Goal: Browse casually

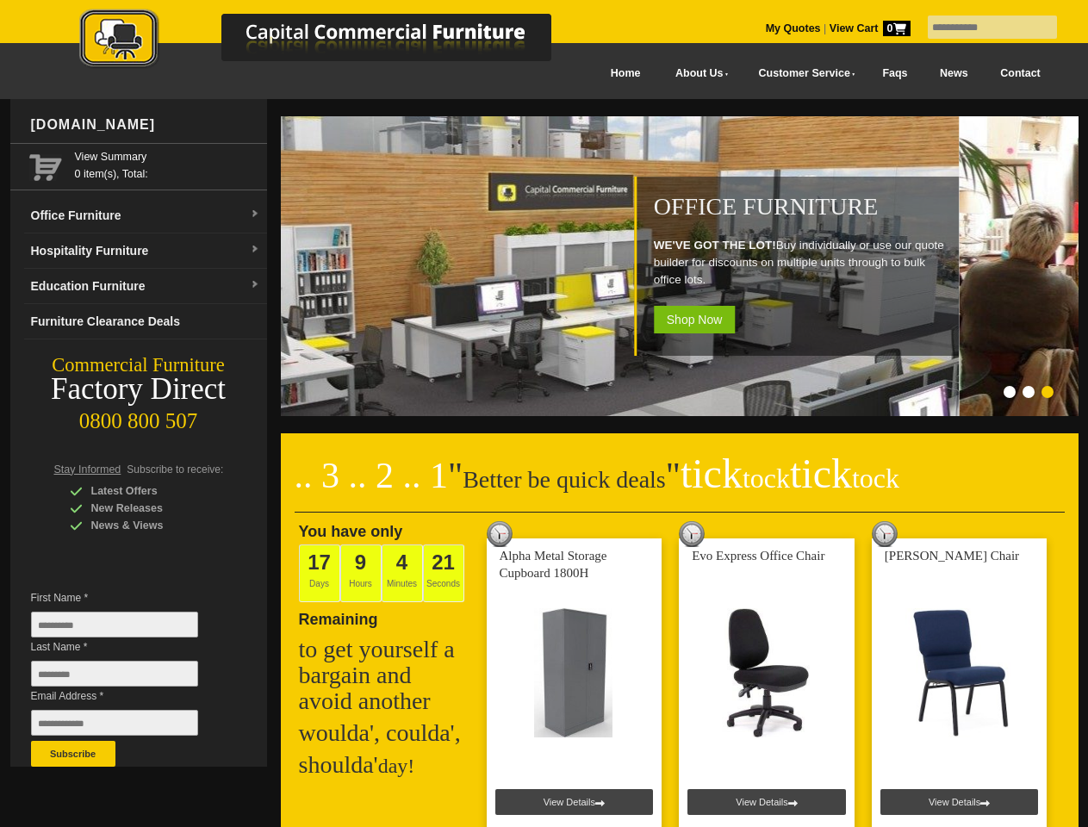
click at [981, 28] on input "text" at bounding box center [991, 27] width 129 height 23
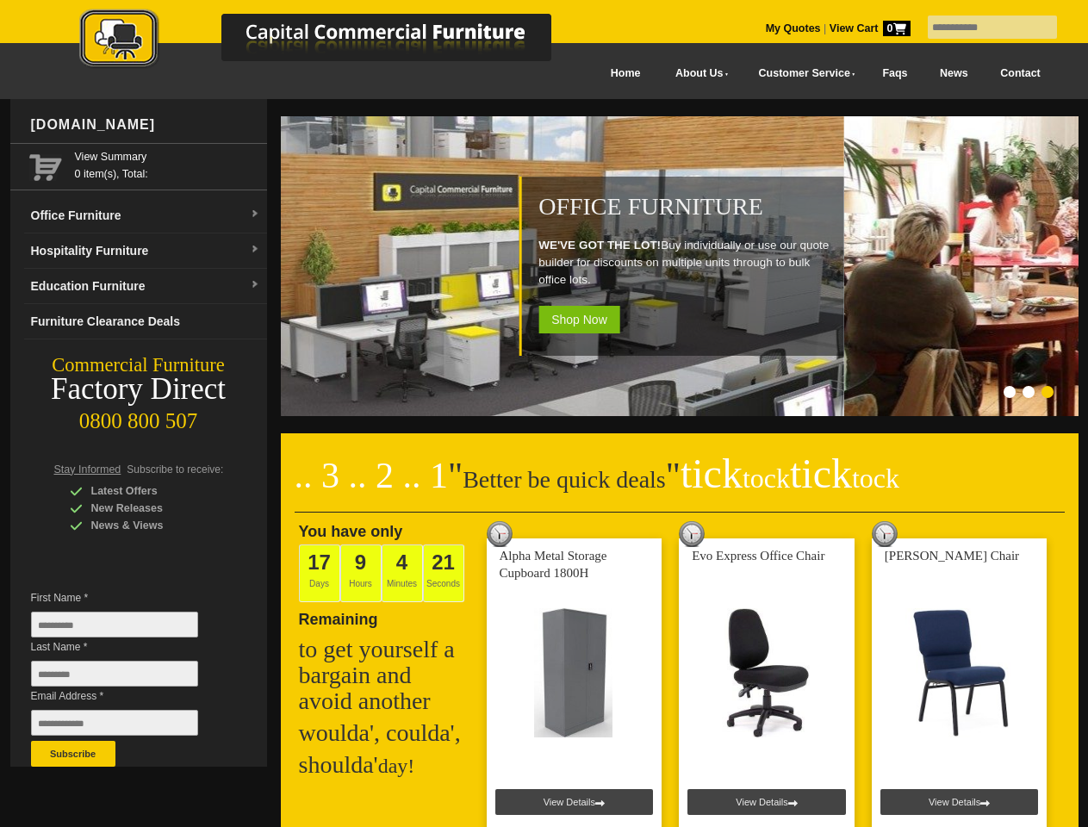
click at [127, 678] on input "Last Name *" at bounding box center [114, 674] width 167 height 26
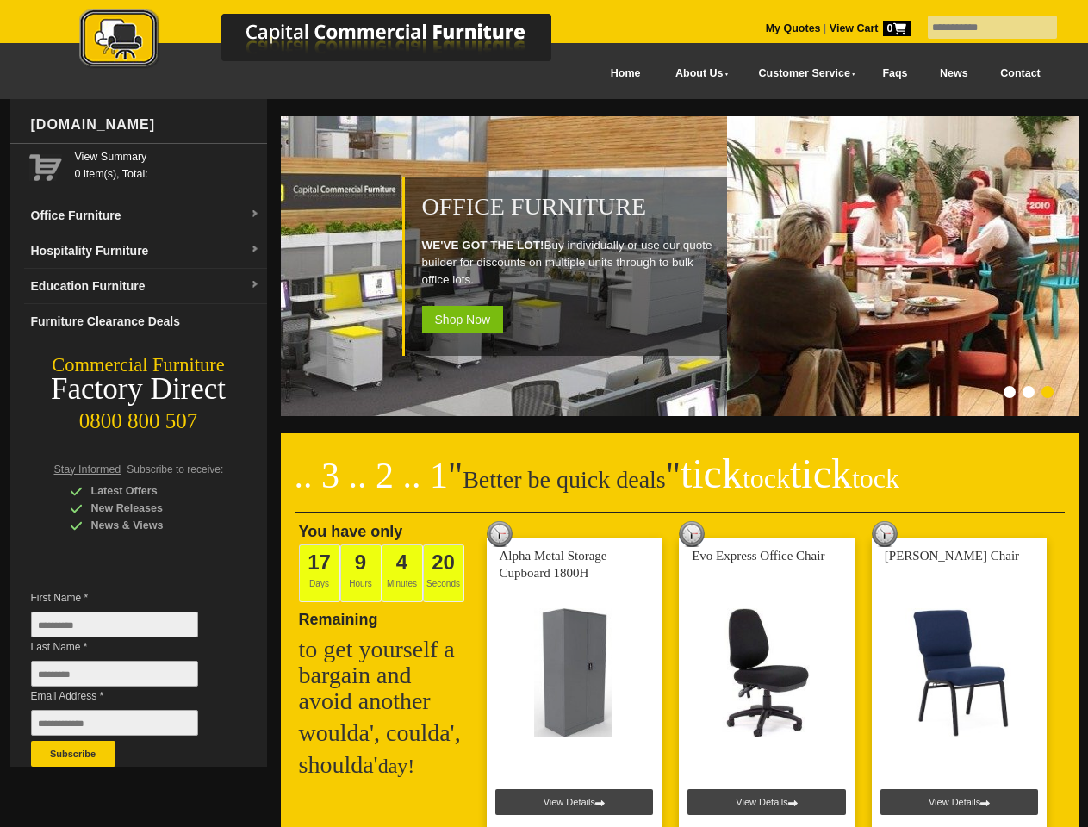
click at [73, 754] on button "Subscribe" at bounding box center [73, 754] width 84 height 26
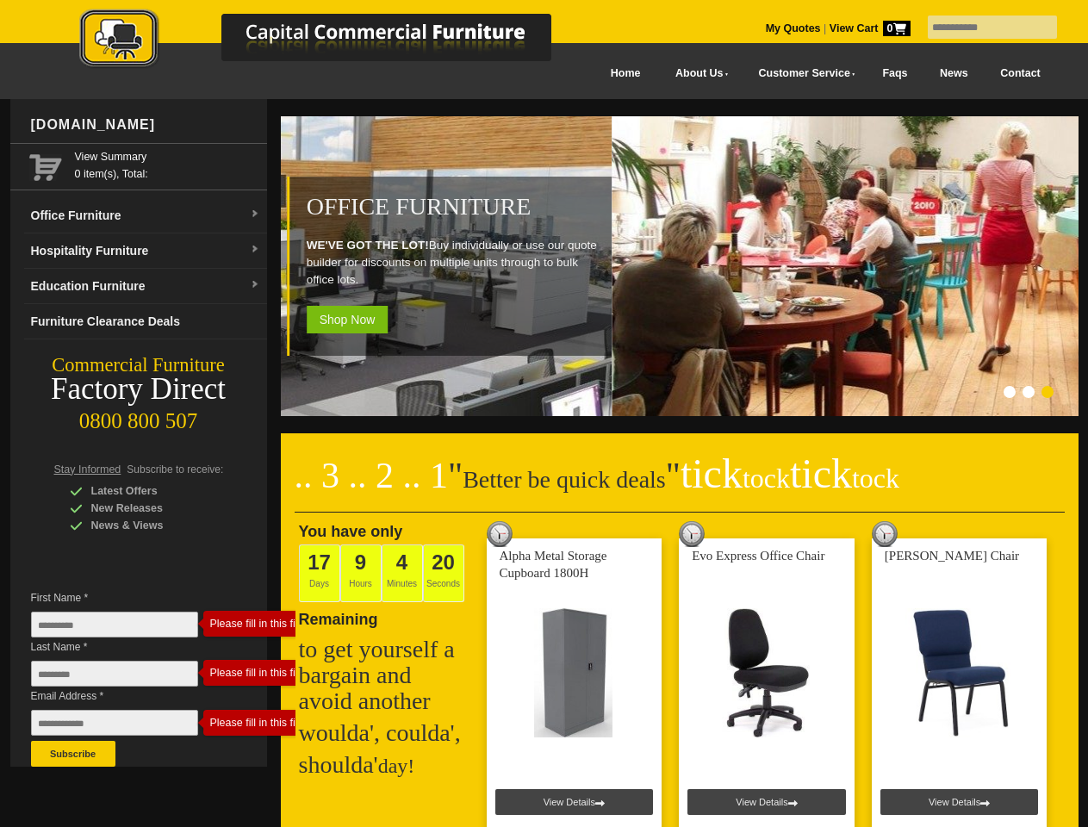
click at [658, 394] on ol at bounding box center [658, 394] width 806 height 17
